Goal: Task Accomplishment & Management: Use online tool/utility

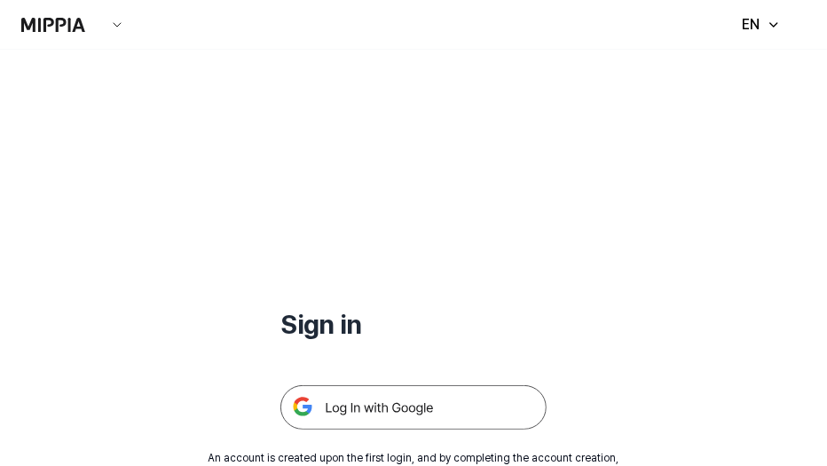
click at [403, 411] on img at bounding box center [414, 407] width 266 height 44
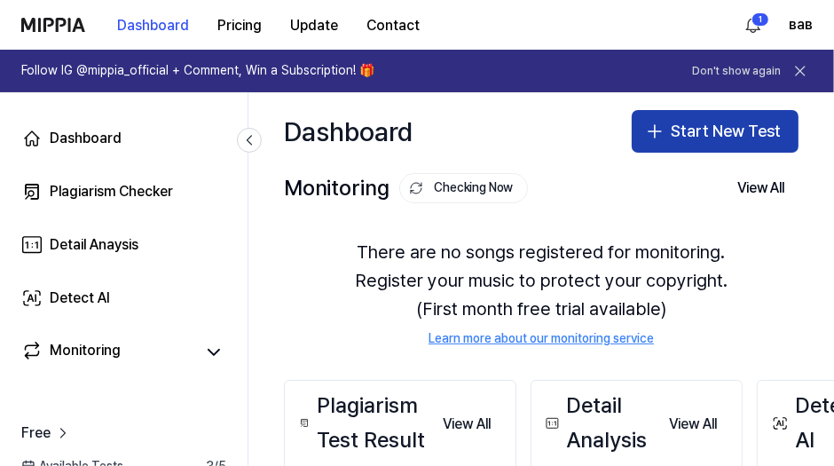
click at [705, 132] on button "Start New Test" at bounding box center [715, 131] width 167 height 43
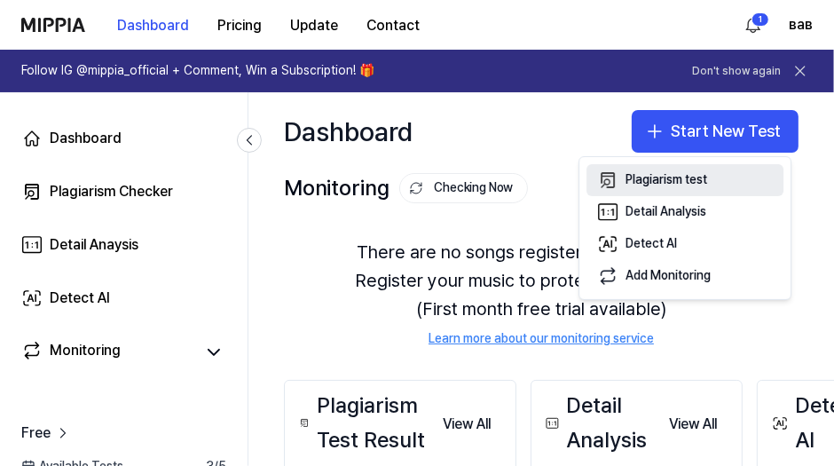
click at [684, 183] on div "Plagiarism test" at bounding box center [667, 180] width 82 height 18
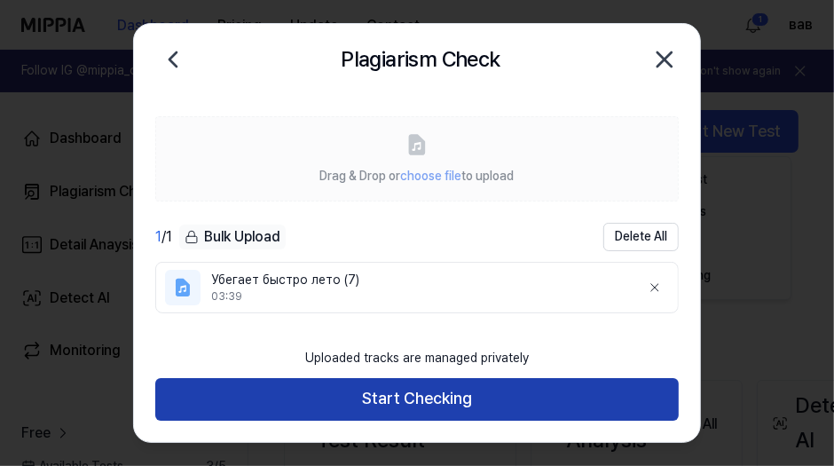
click at [448, 402] on button "Start Checking" at bounding box center [417, 399] width 524 height 43
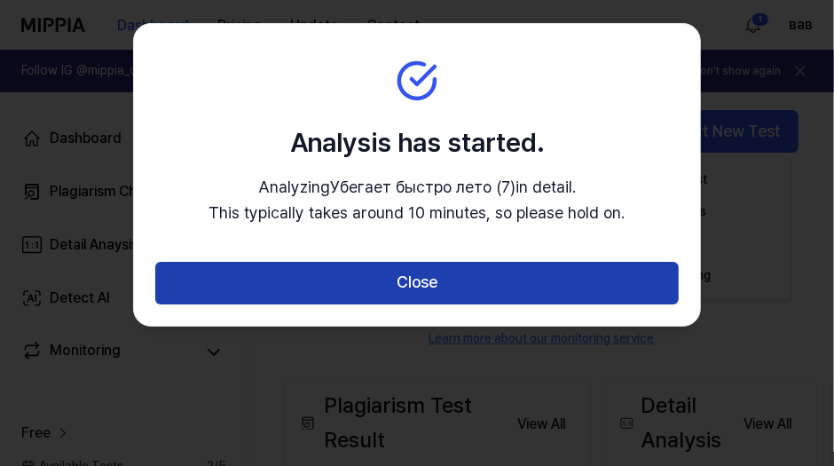
click at [423, 291] on button "Close" at bounding box center [417, 283] width 524 height 43
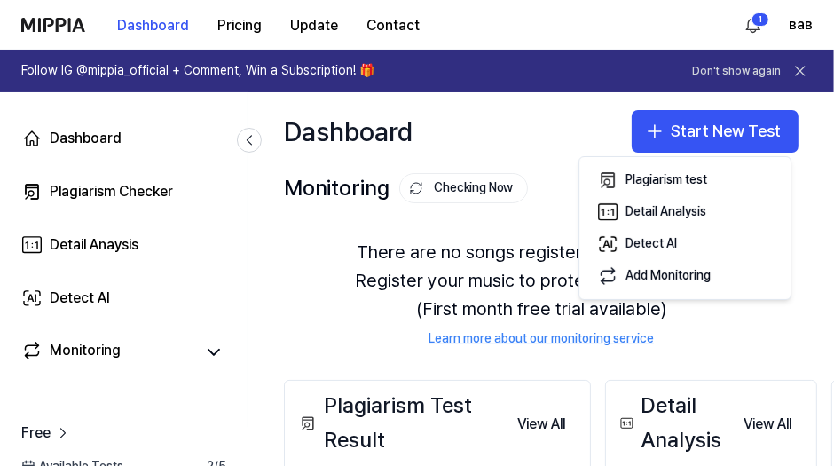
click at [310, 263] on div "There are no songs registered for monitoring. Register your music to protect yo…" at bounding box center [541, 293] width 515 height 153
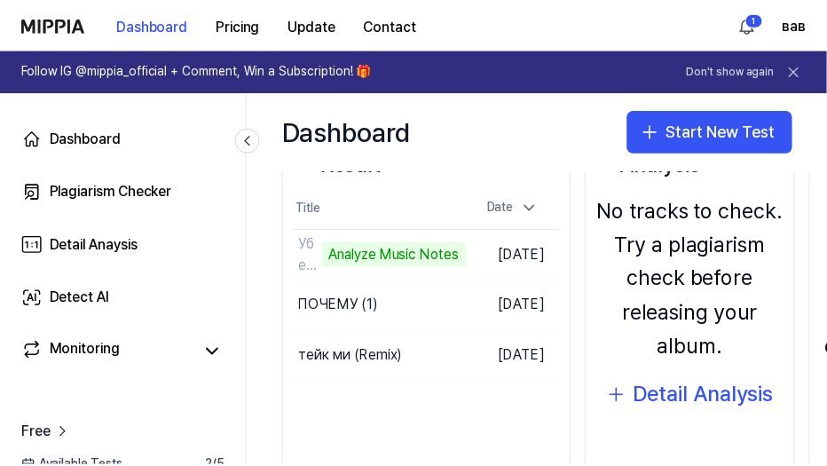
scroll to position [296, 0]
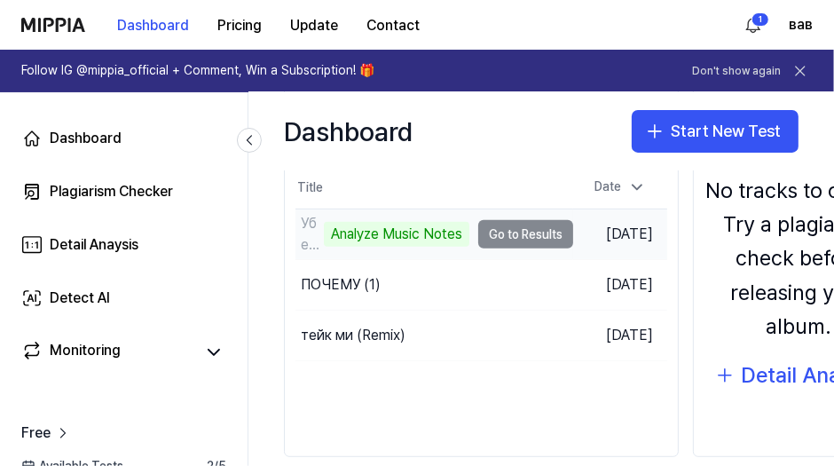
click at [434, 240] on div "Analyze Music Notes" at bounding box center [397, 234] width 146 height 25
click at [540, 231] on td "Убегает быстро лето (7) Analyze Music Notes Go to Results" at bounding box center [435, 234] width 278 height 50
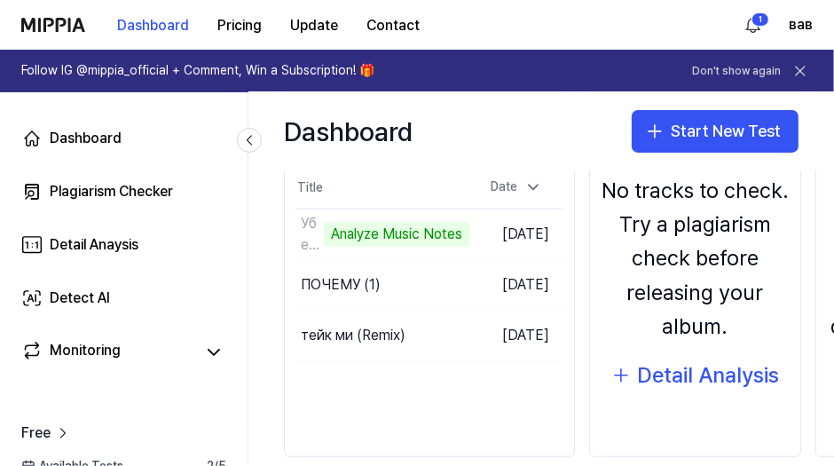
click at [376, 380] on div "Plagiarism Test Result View All Plagiarism Test Result Title Date Убегает быстр…" at bounding box center [429, 271] width 291 height 374
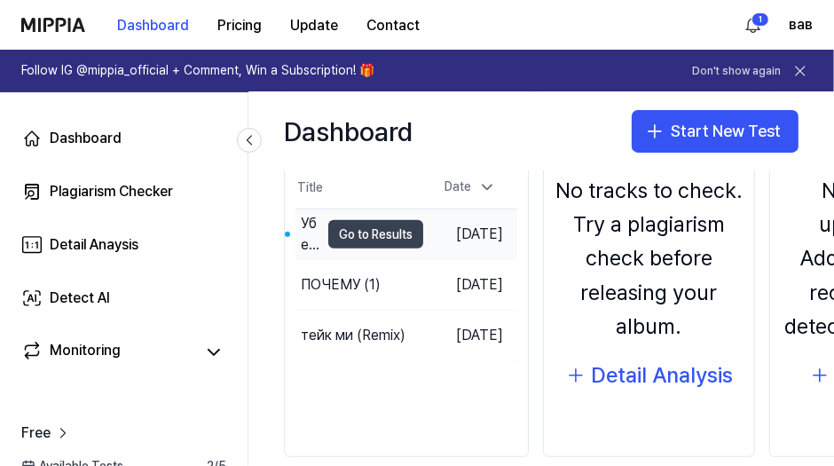
click at [383, 237] on button "Go to Results" at bounding box center [375, 234] width 95 height 28
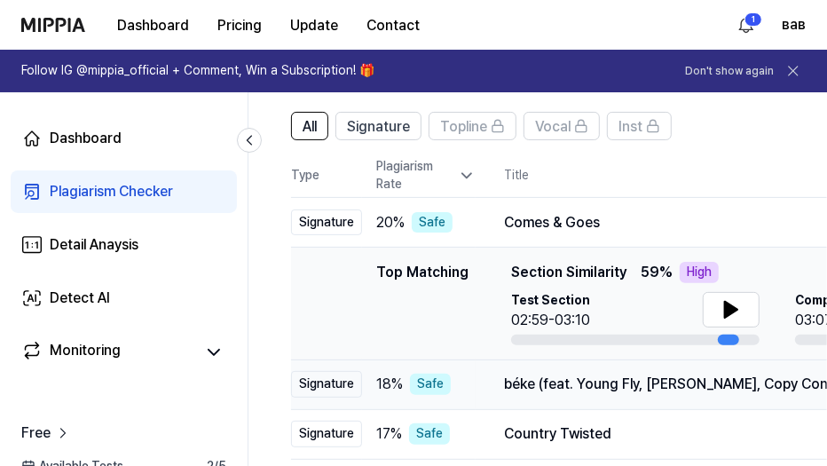
scroll to position [118, 0]
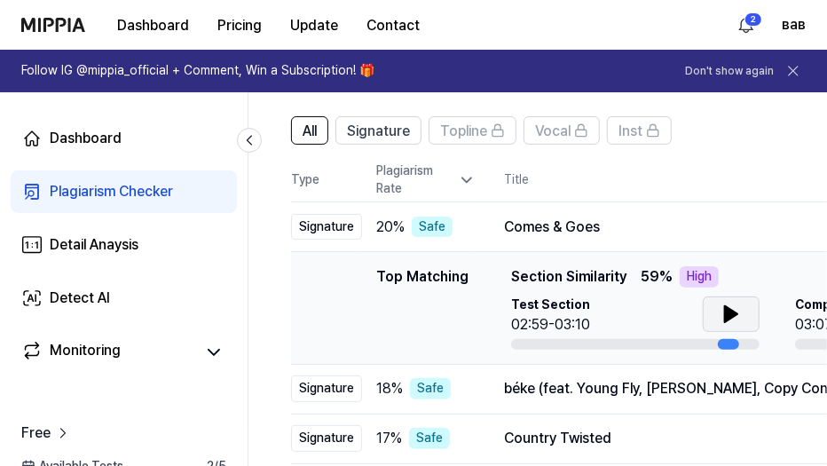
click at [729, 317] on icon at bounding box center [731, 314] width 12 height 16
click at [733, 315] on icon at bounding box center [735, 314] width 4 height 14
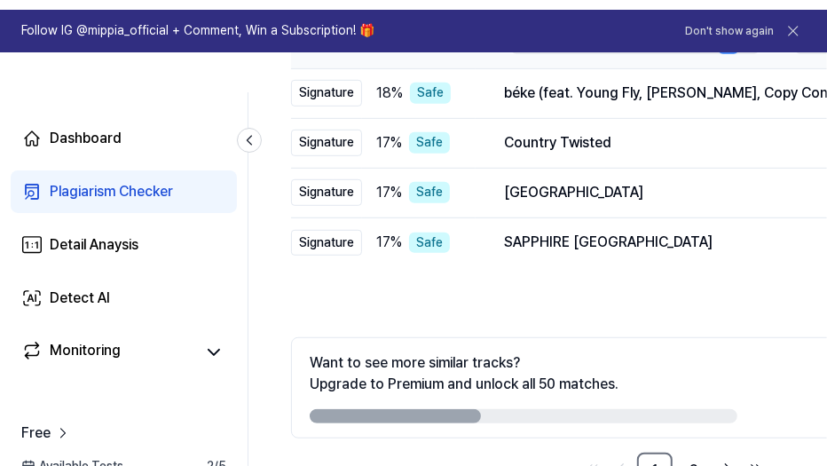
scroll to position [470, 0]
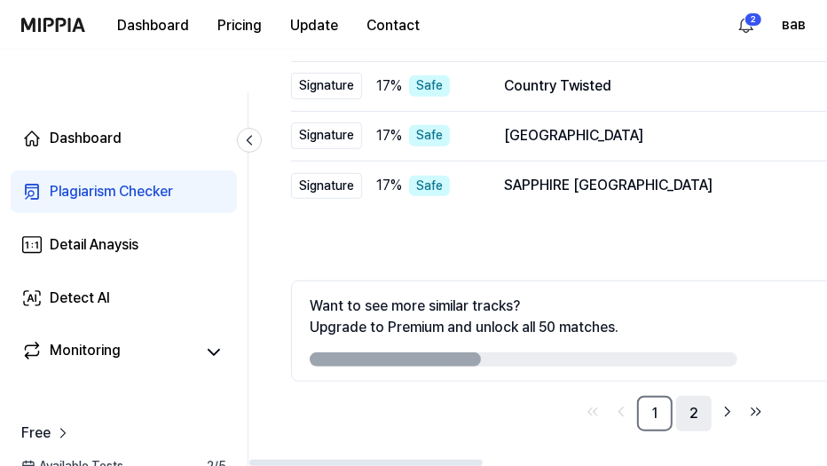
click at [686, 415] on link "2" at bounding box center [694, 414] width 36 height 36
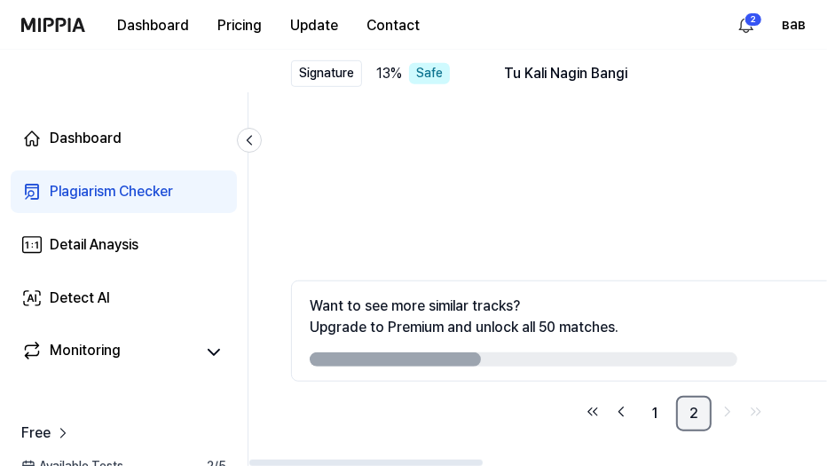
scroll to position [359, 0]
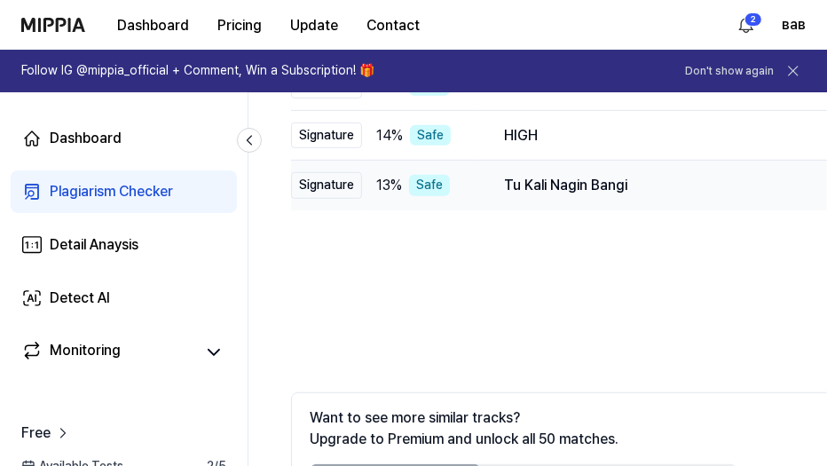
click at [599, 183] on div "Tu Kali Nagin Bangi" at bounding box center [741, 185] width 474 height 21
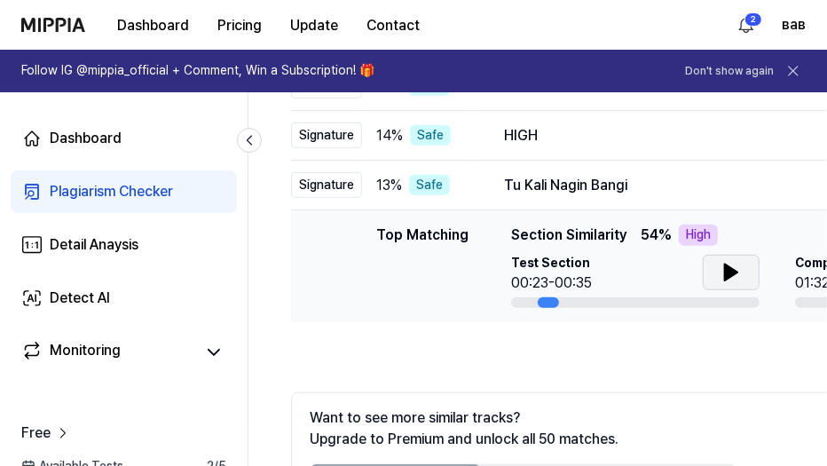
click at [725, 275] on icon at bounding box center [731, 273] width 12 height 16
click at [727, 274] on icon at bounding box center [728, 272] width 4 height 14
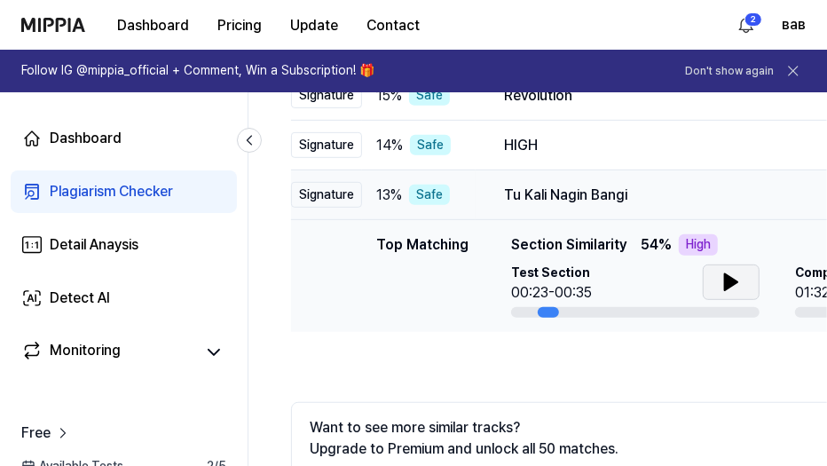
scroll to position [470, 0]
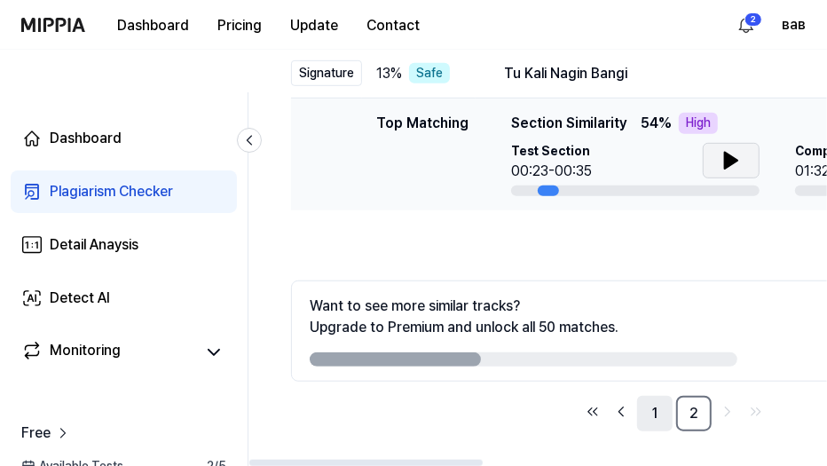
click at [651, 414] on link "1" at bounding box center [655, 414] width 36 height 36
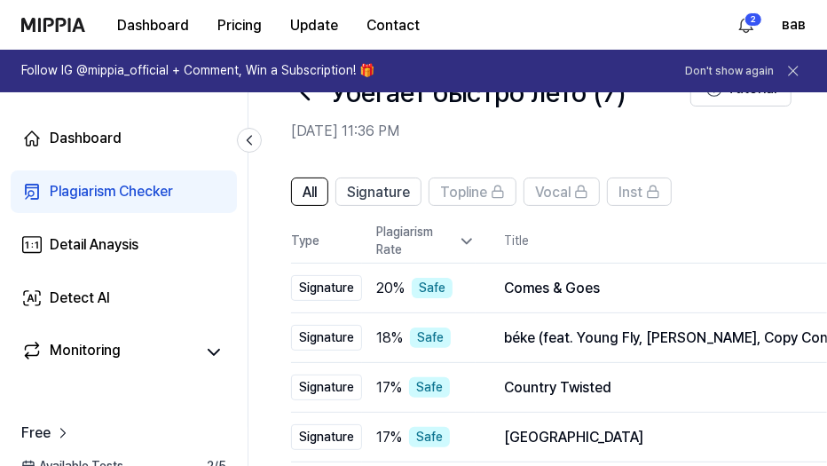
scroll to position [57, 0]
click at [465, 240] on icon at bounding box center [467, 242] width 18 height 18
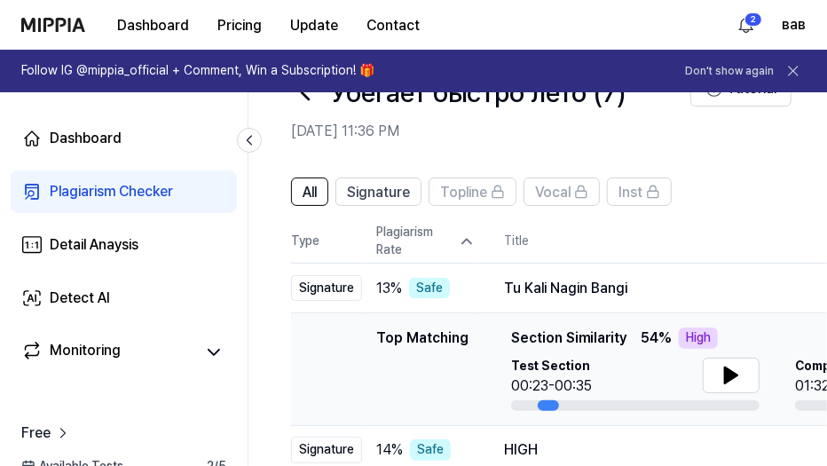
click at [465, 240] on icon at bounding box center [466, 242] width 9 height 4
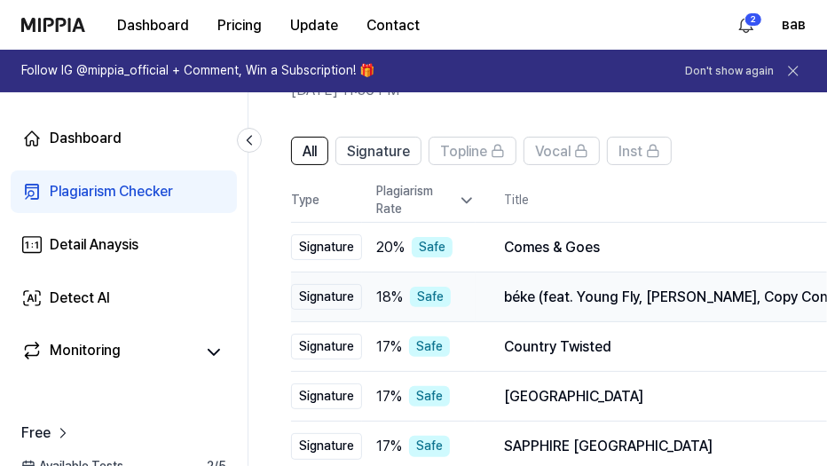
scroll to position [115, 0]
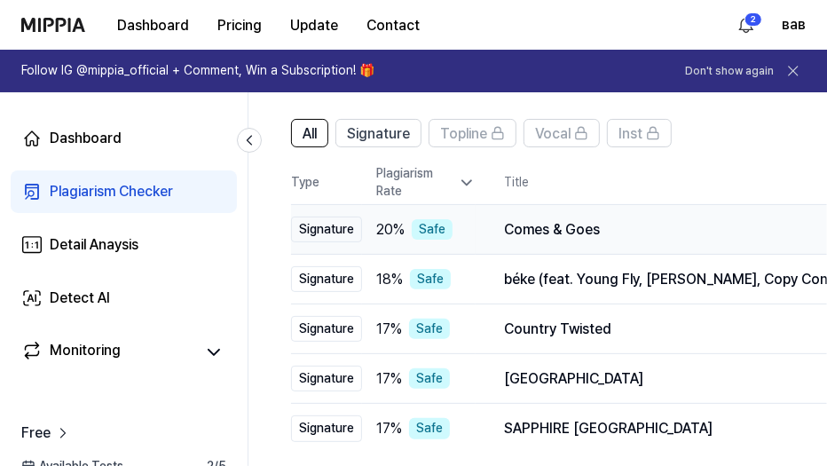
click at [337, 236] on div "Signature" at bounding box center [326, 230] width 71 height 27
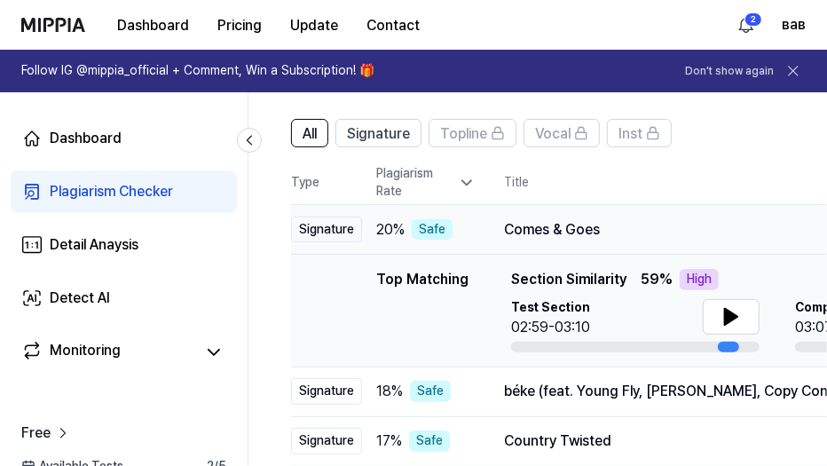
click at [406, 232] on div "20 % Safe" at bounding box center [425, 229] width 99 height 21
click at [420, 231] on div "Safe" at bounding box center [432, 229] width 41 height 21
click at [436, 288] on div "Top Matching" at bounding box center [422, 310] width 92 height 83
drag, startPoint x: 692, startPoint y: 279, endPoint x: 701, endPoint y: 280, distance: 9.8
click at [694, 279] on div "High" at bounding box center [699, 279] width 39 height 21
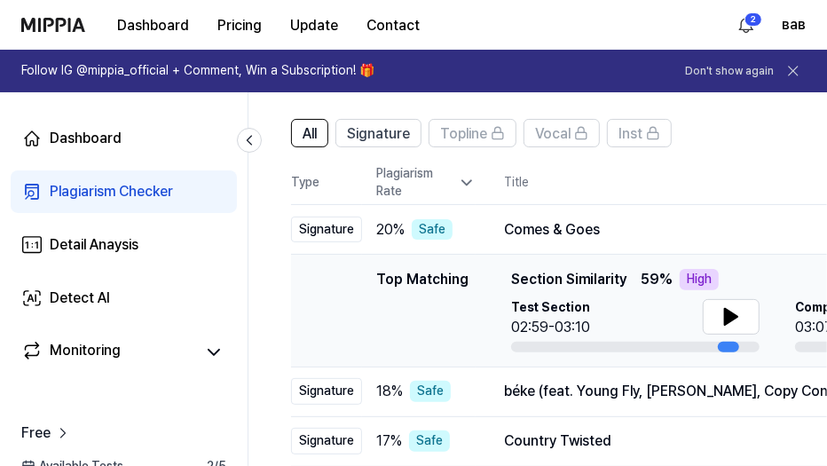
click at [794, 357] on td "Top Matching Top Matching Section Similarity 59 % High Test Section 02:59-03:10…" at bounding box center [674, 311] width 767 height 113
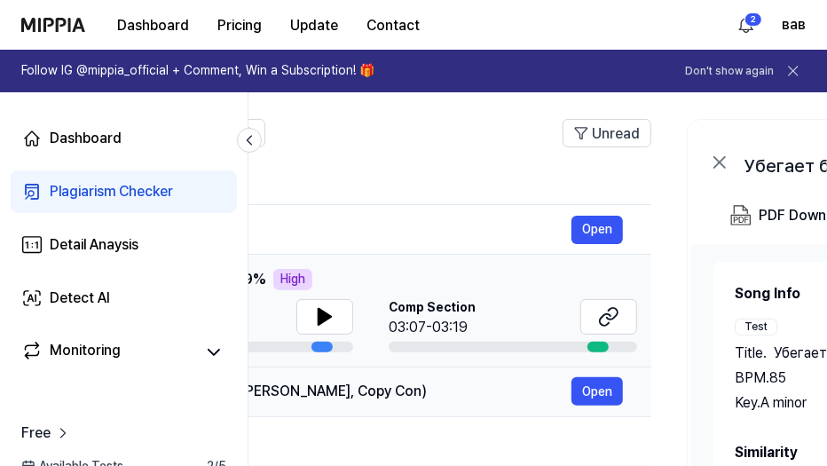
scroll to position [0, 396]
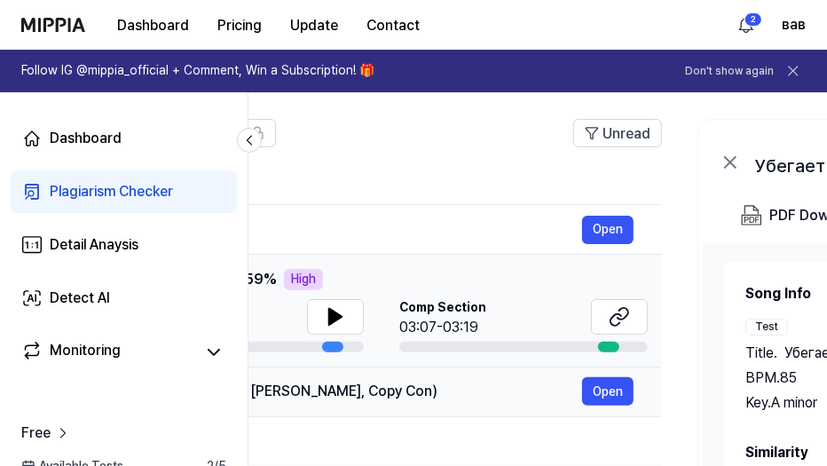
drag, startPoint x: 794, startPoint y: 357, endPoint x: 397, endPoint y: 366, distance: 396.9
click at [397, 366] on tbody "Signature 20 % Safe Comes & Goes Open Top Matching Top Matching Section Similar…" at bounding box center [278, 385] width 767 height 361
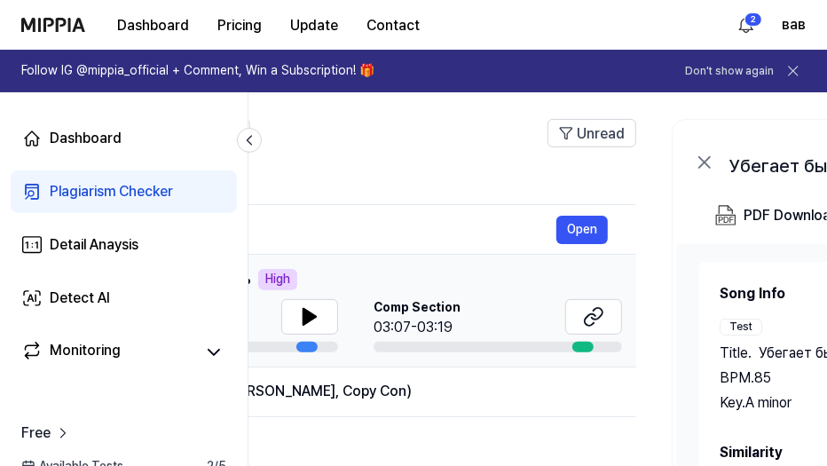
scroll to position [0, 440]
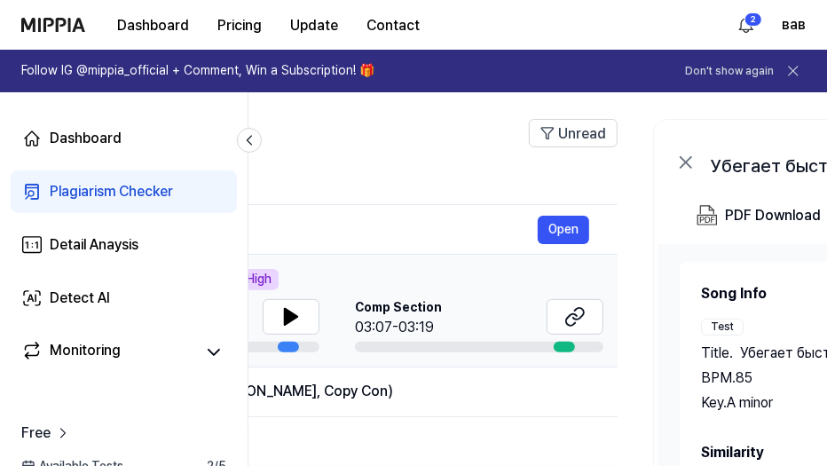
drag, startPoint x: 367, startPoint y: 279, endPoint x: 323, endPoint y: 296, distance: 47.0
click at [323, 296] on div "Top Matching Section Similarity 59 % High Test Section 02:59-03:10 Comp Section…" at bounding box center [337, 310] width 533 height 83
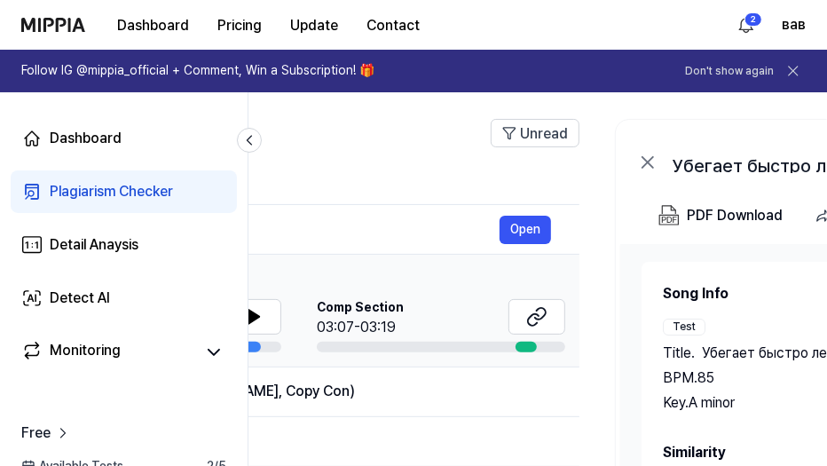
scroll to position [0, 491]
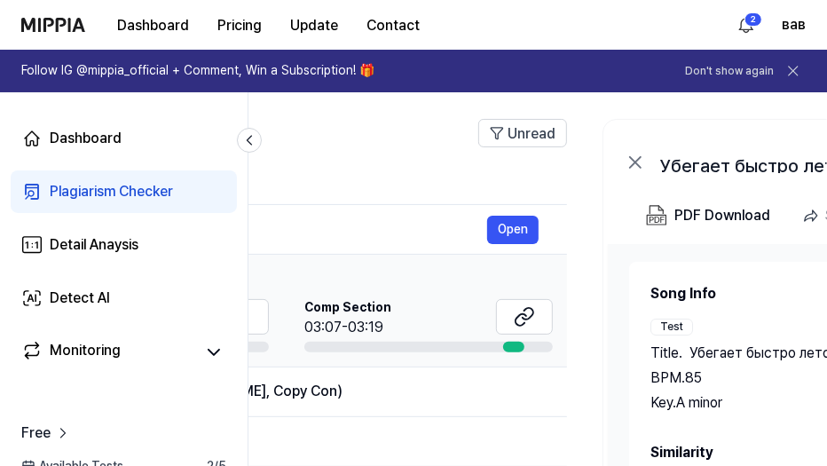
drag, startPoint x: 624, startPoint y: 302, endPoint x: 573, endPoint y: 307, distance: 50.9
click at [573, 307] on div "All Signature Topline Vocal Inst Unread All Signature Topline Vocal Inst Type P…" at bounding box center [473, 461] width 1431 height 721
click at [535, 318] on button at bounding box center [524, 317] width 57 height 36
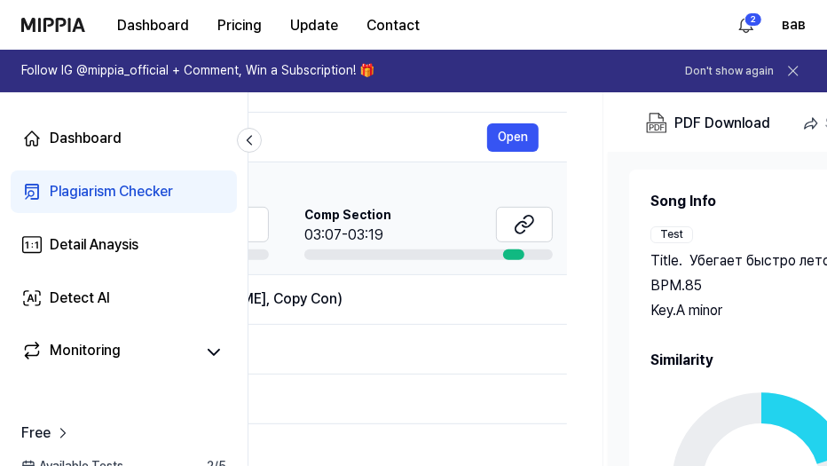
scroll to position [234, 0]
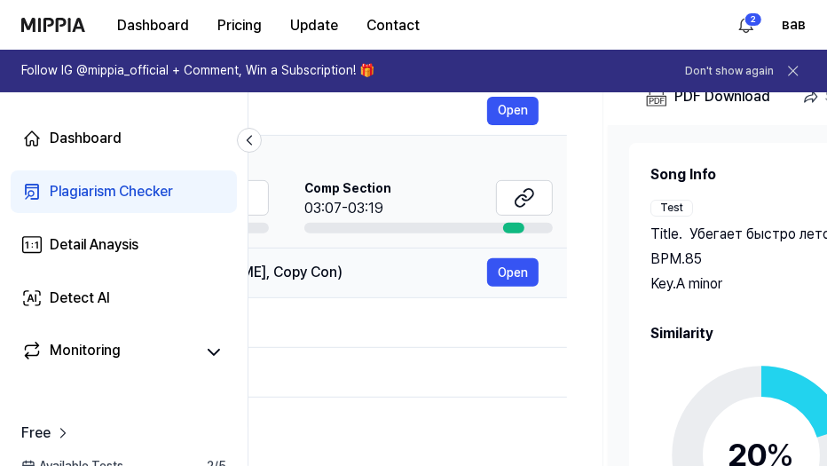
click at [460, 271] on div "béke (feat. Young Fly, Lord Panamo, Copy Con)" at bounding box center [250, 272] width 474 height 21
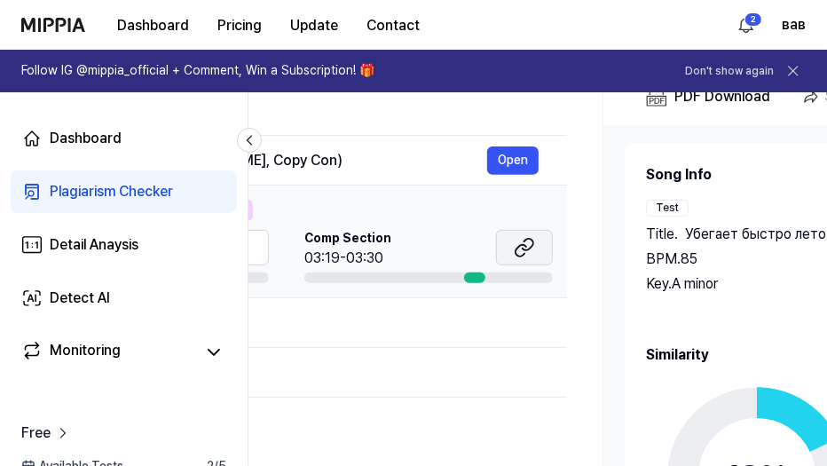
click at [531, 241] on icon at bounding box center [524, 247] width 21 height 21
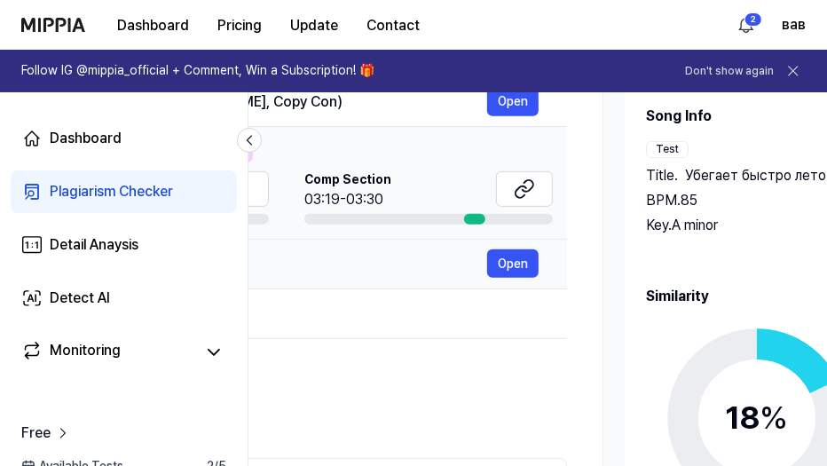
scroll to position [293, 0]
click at [459, 258] on div "Country Twisted" at bounding box center [250, 263] width 474 height 21
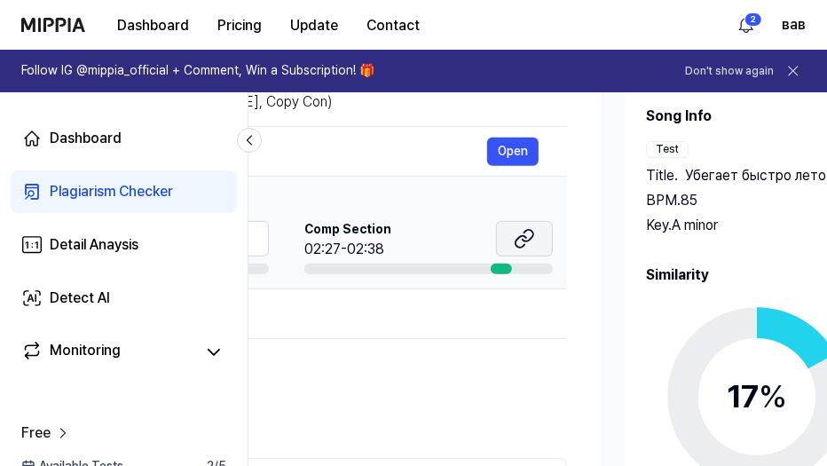
click at [530, 240] on icon at bounding box center [524, 238] width 21 height 21
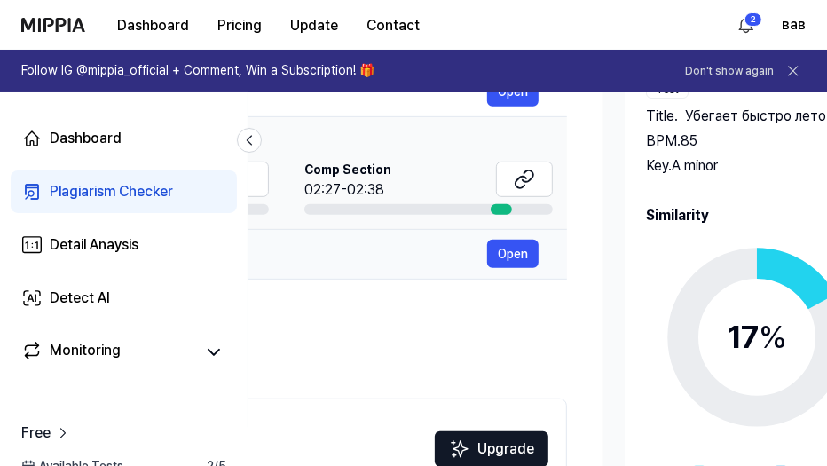
click at [441, 249] on div "Iran" at bounding box center [250, 253] width 474 height 21
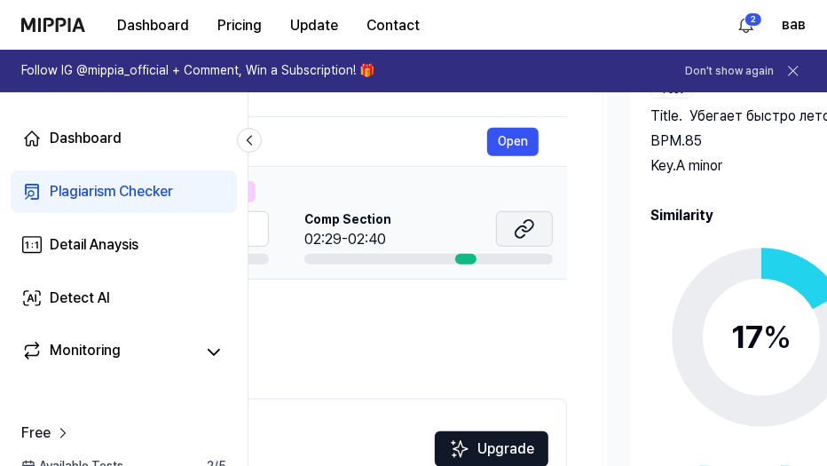
click at [518, 233] on icon at bounding box center [524, 228] width 21 height 21
click at [415, 313] on div "SAPPHIRE BOMBAY Open" at bounding box center [276, 303] width 526 height 28
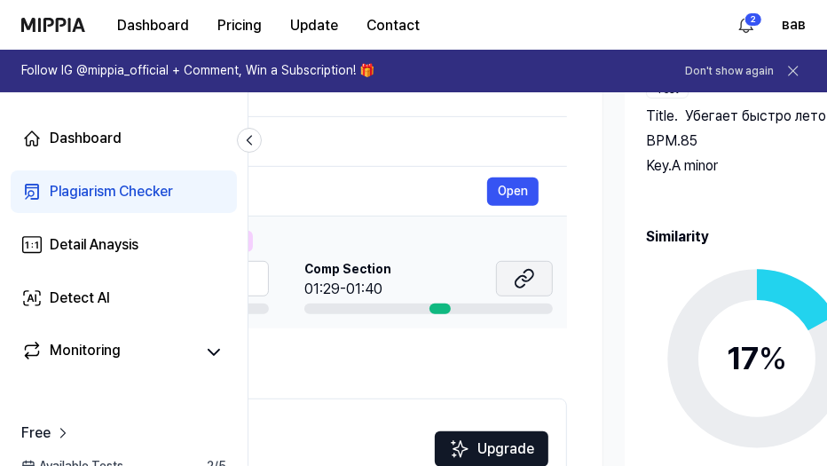
click at [517, 282] on icon at bounding box center [524, 278] width 21 height 21
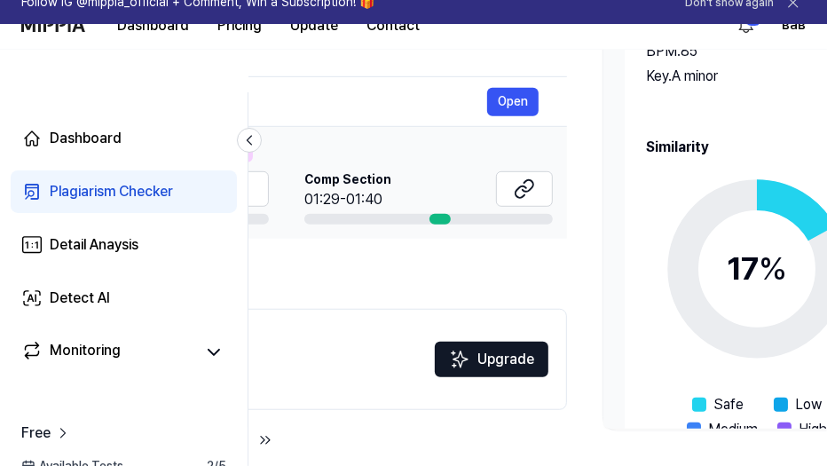
scroll to position [470, 0]
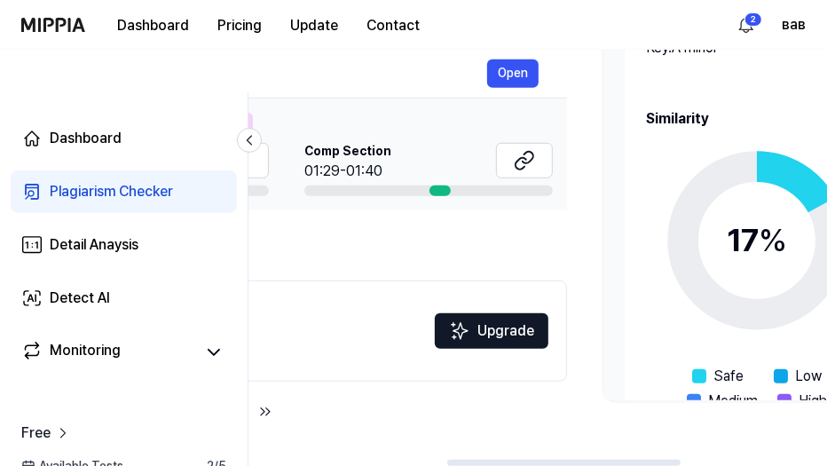
click at [365, 243] on div "All Signature Topline Vocal Inst Unread All Signature Topline Vocal Inst Type P…" at bounding box center [183, 98] width 767 height 668
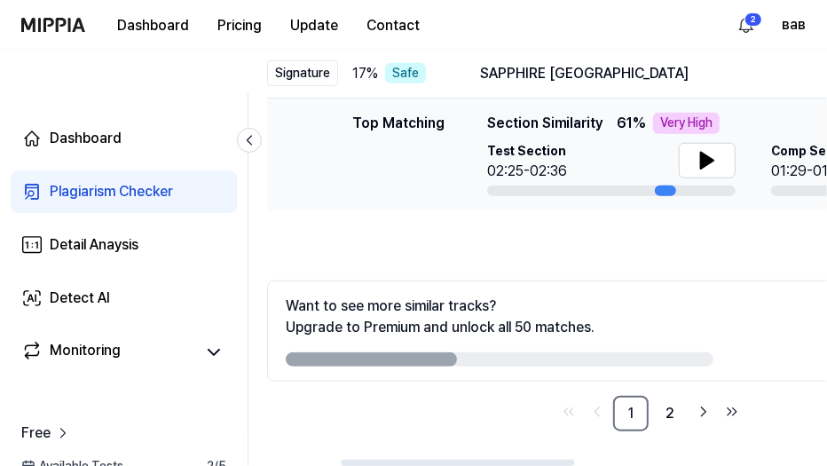
scroll to position [0, 0]
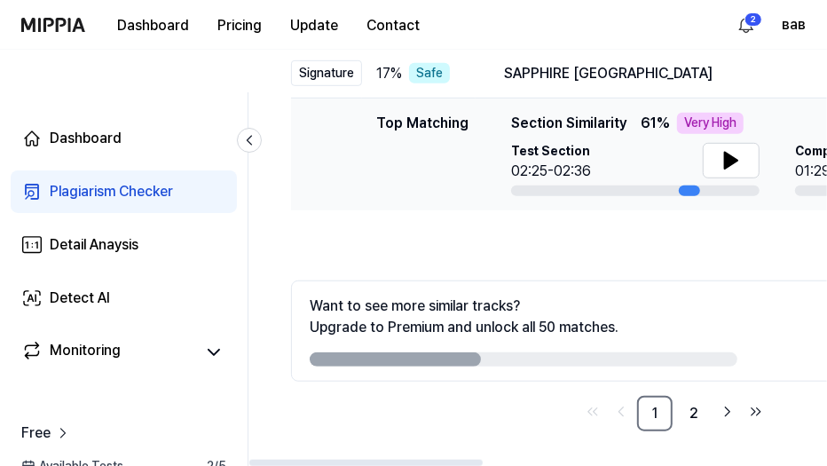
drag, startPoint x: 481, startPoint y: 462, endPoint x: 274, endPoint y: 407, distance: 214.0
click at [249, 460] on div at bounding box center [365, 463] width 233 height 6
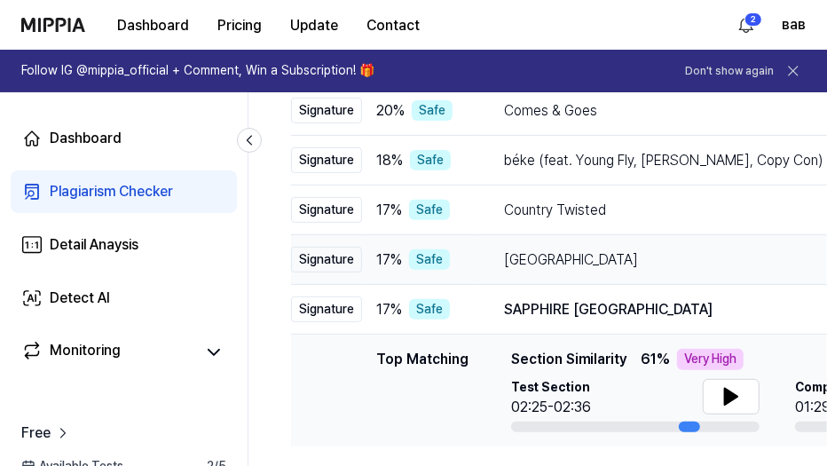
scroll to position [57, 0]
